Goal: Task Accomplishment & Management: Complete application form

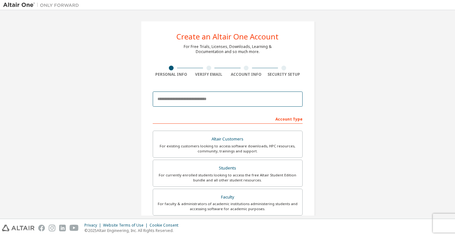
click at [226, 96] on input "email" at bounding box center [228, 99] width 150 height 15
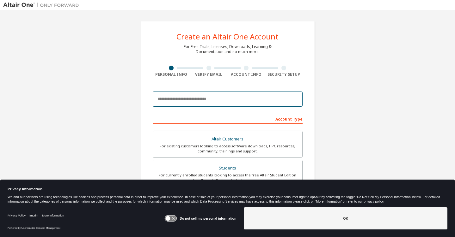
click at [245, 101] on input "email" at bounding box center [228, 99] width 150 height 15
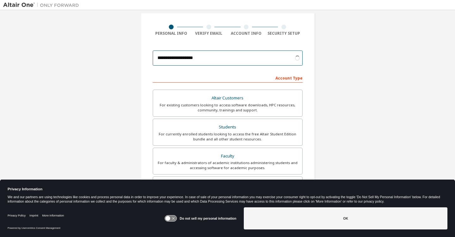
scroll to position [41, 0]
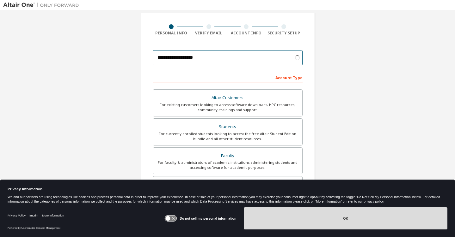
type input "**********"
click at [323, 220] on button "OK" at bounding box center [346, 219] width 204 height 22
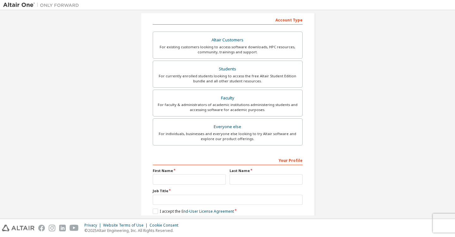
scroll to position [132, 0]
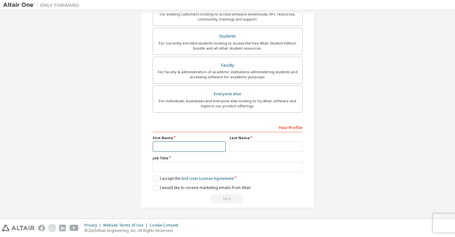
click at [192, 150] on input "text" at bounding box center [189, 147] width 73 height 10
type input "****"
type input "******"
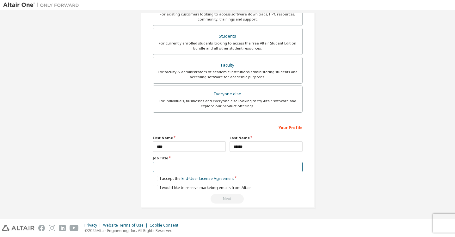
click at [196, 168] on input "text" at bounding box center [228, 167] width 150 height 10
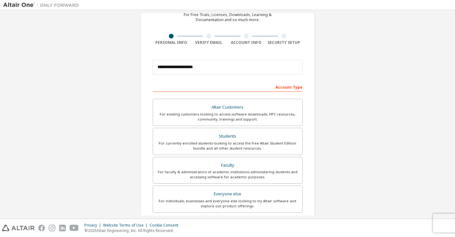
scroll to position [45, 0]
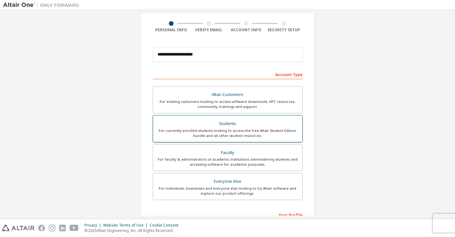
click at [246, 124] on div "Students" at bounding box center [228, 123] width 142 height 9
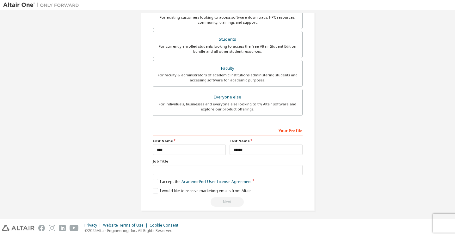
scroll to position [132, 0]
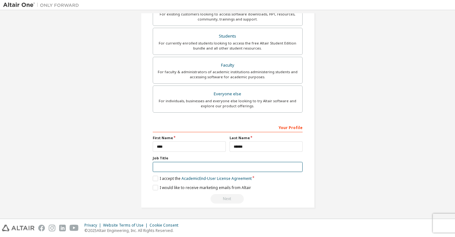
click at [209, 165] on input "text" at bounding box center [228, 167] width 150 height 10
type input "*******"
click at [153, 178] on label "I accept the Academic End-User License Agreement" at bounding box center [202, 178] width 99 height 5
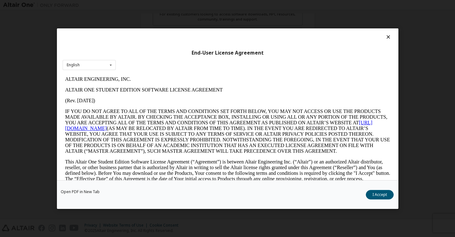
scroll to position [0, 0]
click at [376, 195] on button "I Accept" at bounding box center [380, 194] width 28 height 9
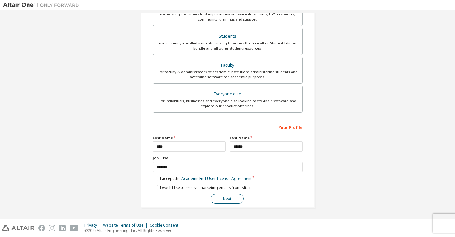
click at [219, 198] on button "Next" at bounding box center [226, 198] width 33 height 9
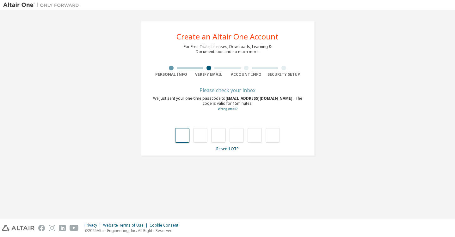
type input "*"
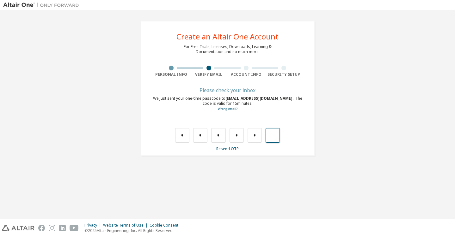
type input "*"
